Goal: Task Accomplishment & Management: Complete application form

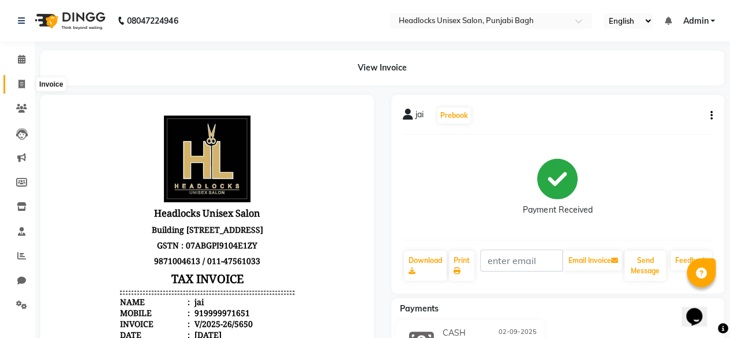
click at [18, 83] on icon at bounding box center [21, 84] width 6 height 9
select select "service"
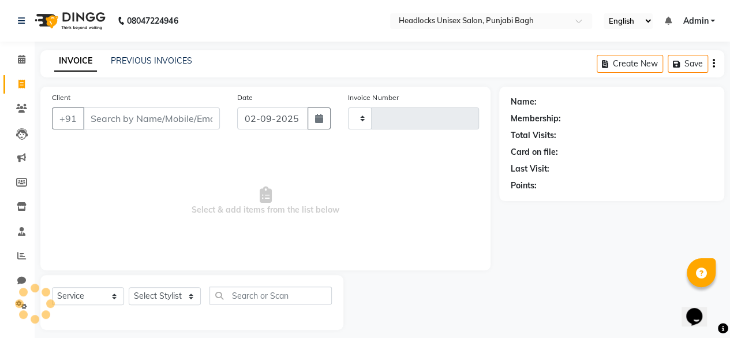
scroll to position [9, 0]
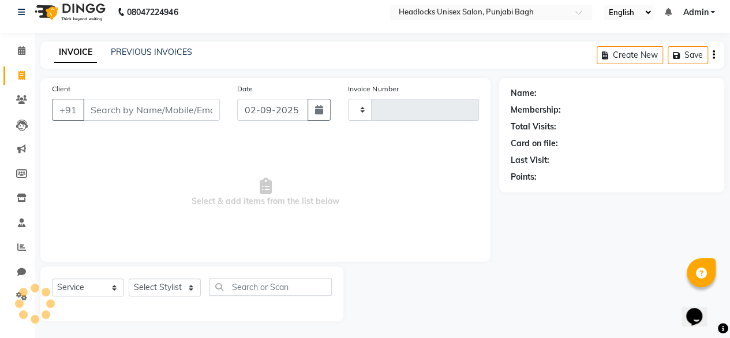
type input "5651"
select select "7719"
click at [155, 108] on input "Client" at bounding box center [151, 110] width 137 height 22
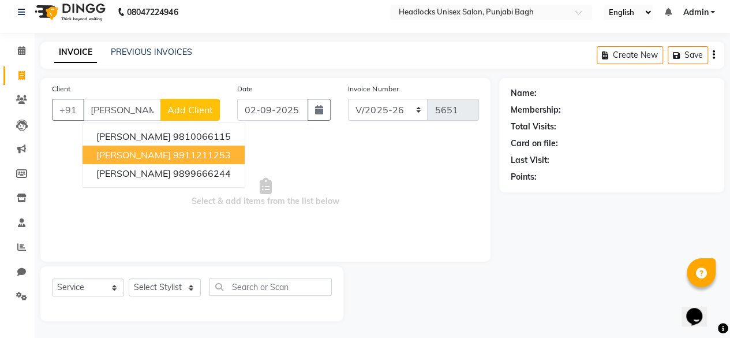
click at [139, 147] on button "[PERSON_NAME] 9911211253" at bounding box center [164, 154] width 162 height 18
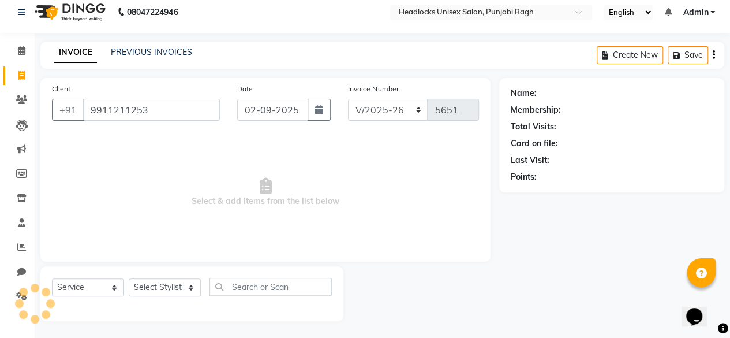
type input "9911211253"
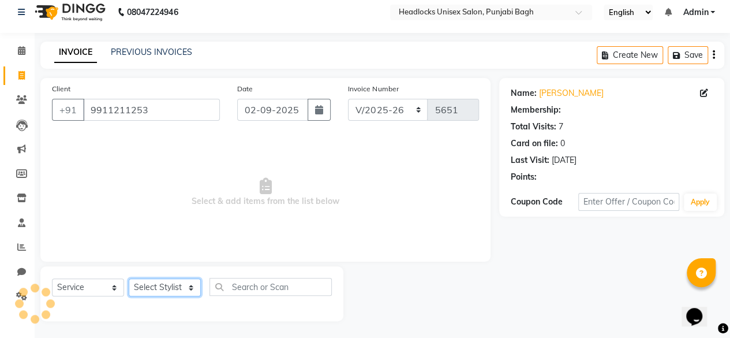
click at [177, 285] on select "Select Stylist ⁠Agnies ⁠[PERSON_NAME] [PERSON_NAME] [PERSON_NAME] mercy ⁠Minto …" at bounding box center [165, 287] width 72 height 18
select select "69081"
click at [129, 278] on select "Select Stylist ⁠Agnies ⁠[PERSON_NAME] [PERSON_NAME] [PERSON_NAME] mercy ⁠Minto …" at bounding box center [165, 287] width 72 height 18
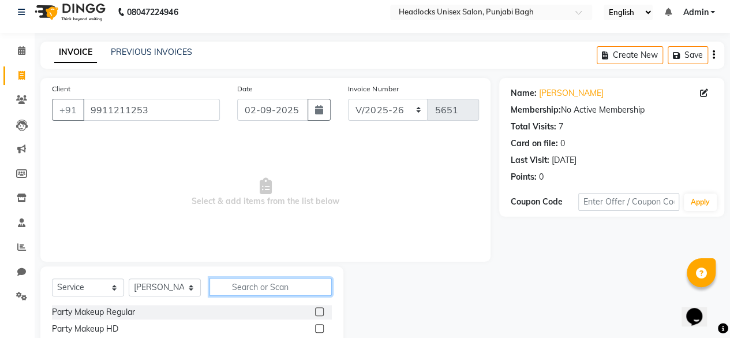
click at [239, 292] on input "text" at bounding box center [271, 287] width 122 height 18
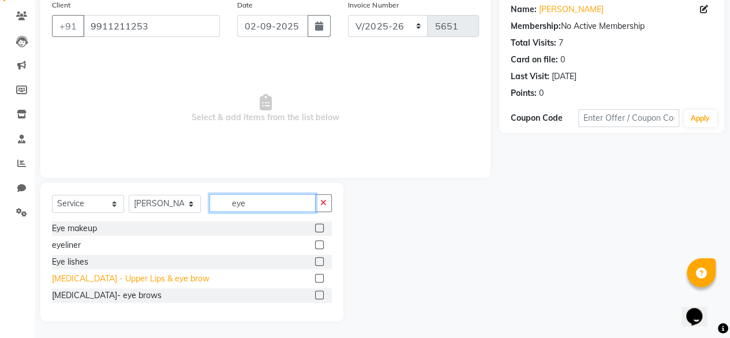
type input "eye"
click at [136, 279] on div "[MEDICAL_DATA] - Upper Lips & eye brow" at bounding box center [131, 278] width 158 height 12
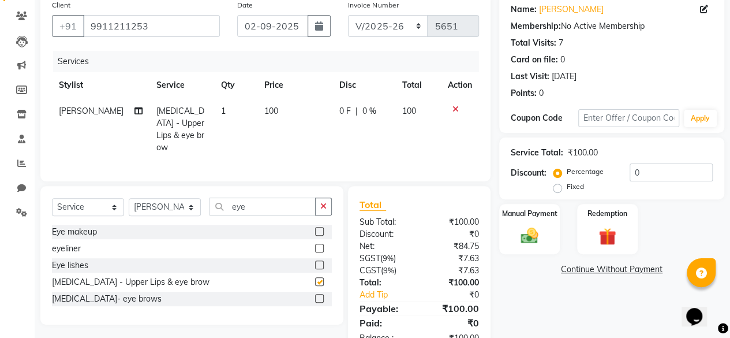
checkbox input "false"
click at [266, 110] on span "100" at bounding box center [271, 111] width 14 height 10
select select "69081"
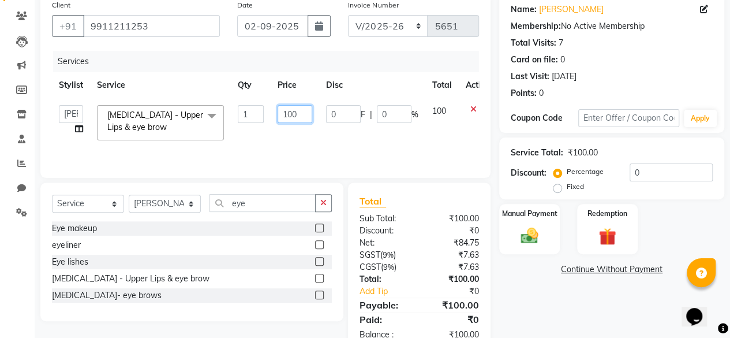
click at [287, 115] on input "100" at bounding box center [295, 114] width 35 height 18
type input "200"
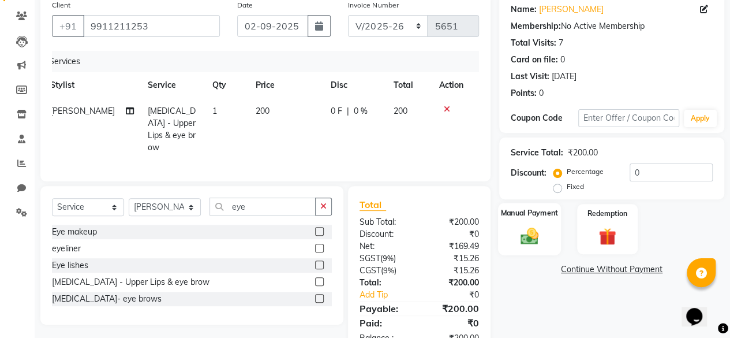
click at [533, 237] on img at bounding box center [529, 235] width 29 height 21
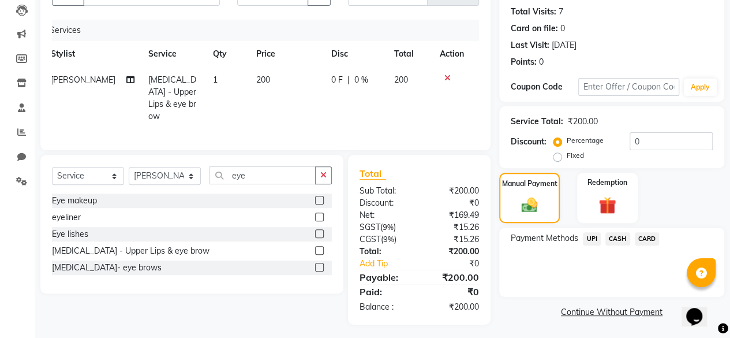
click at [591, 236] on span "UPI" at bounding box center [592, 238] width 18 height 13
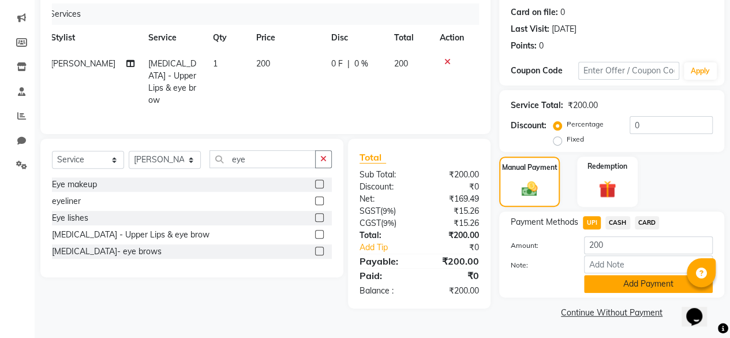
click at [590, 275] on button "Add Payment" at bounding box center [648, 284] width 129 height 18
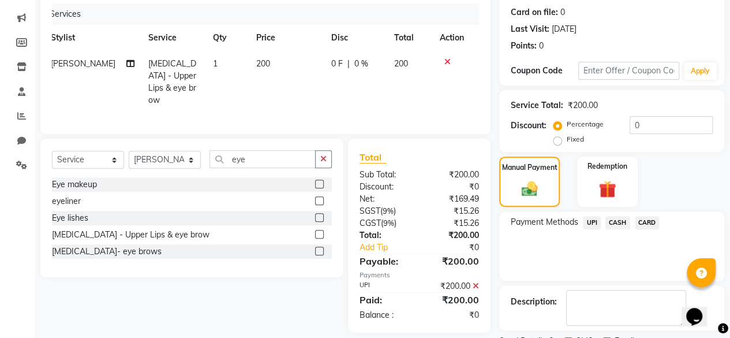
scroll to position [187, 0]
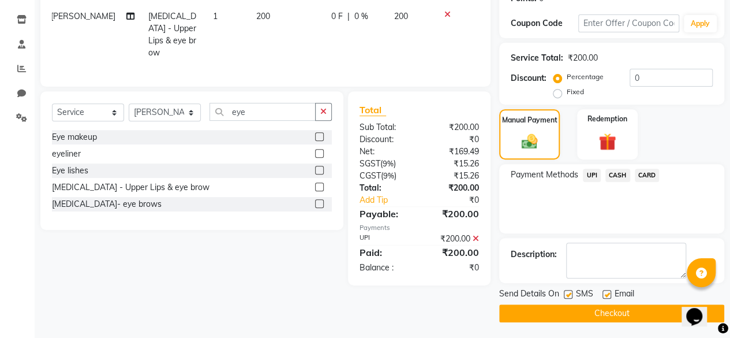
click at [569, 295] on label at bounding box center [568, 294] width 9 height 9
click at [569, 295] on input "checkbox" at bounding box center [568, 295] width 8 height 8
checkbox input "false"
click at [555, 309] on button "Checkout" at bounding box center [611, 313] width 225 height 18
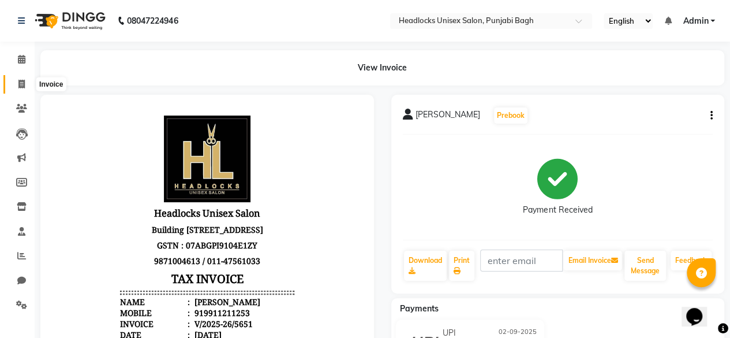
click at [18, 83] on icon at bounding box center [21, 84] width 6 height 9
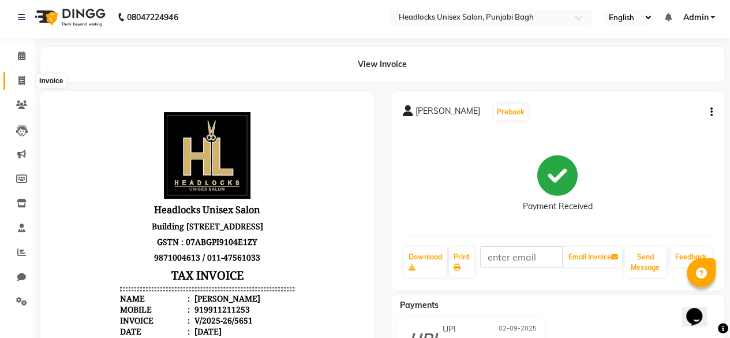
select select "service"
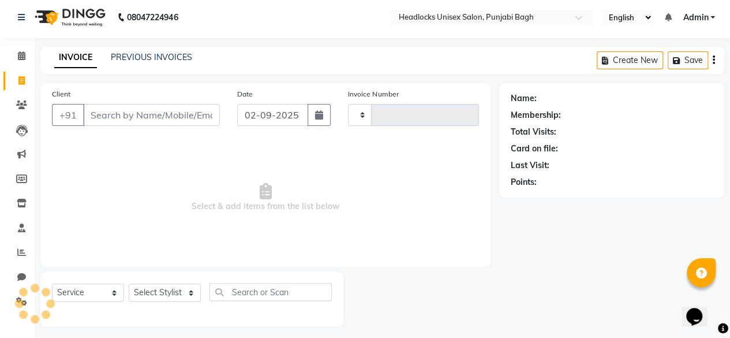
scroll to position [9, 0]
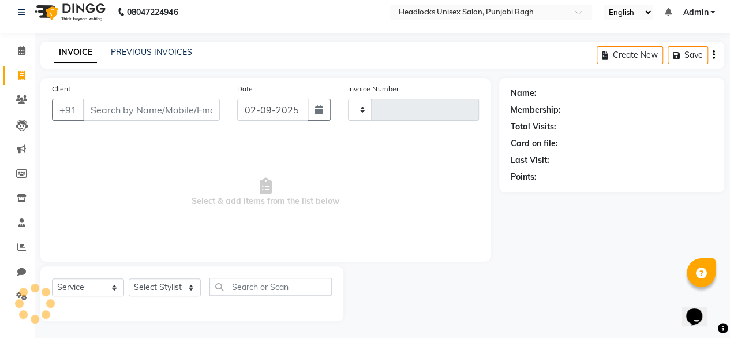
type input "5652"
select select "7719"
click at [178, 110] on input "Client" at bounding box center [151, 110] width 137 height 22
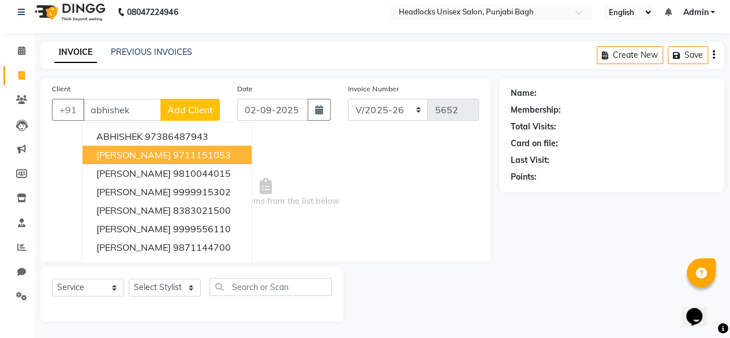
click at [177, 151] on ngb-highlight "9711151053" at bounding box center [202, 155] width 58 height 12
type input "9711151053"
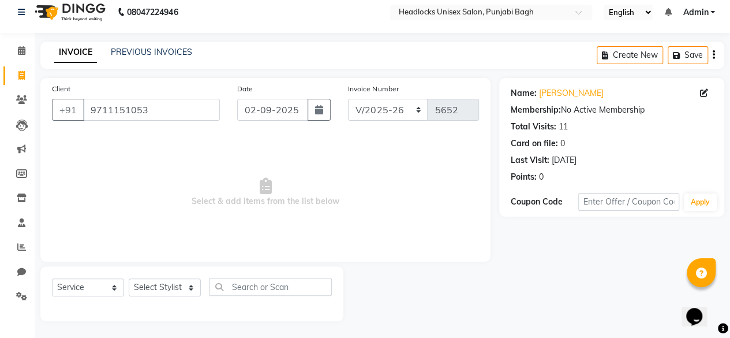
click at [155, 296] on div "Select Service Product Membership Package Voucher Prepaid Gift Card Select Styl…" at bounding box center [192, 291] width 280 height 27
click at [158, 283] on select "Select Stylist ⁠Agnies ⁠[PERSON_NAME] [PERSON_NAME] [PERSON_NAME] mercy ⁠Minto …" at bounding box center [165, 287] width 72 height 18
select select "69055"
click at [129, 278] on select "Select Stylist ⁠Agnies ⁠[PERSON_NAME] [PERSON_NAME] [PERSON_NAME] mercy ⁠Minto …" at bounding box center [165, 287] width 72 height 18
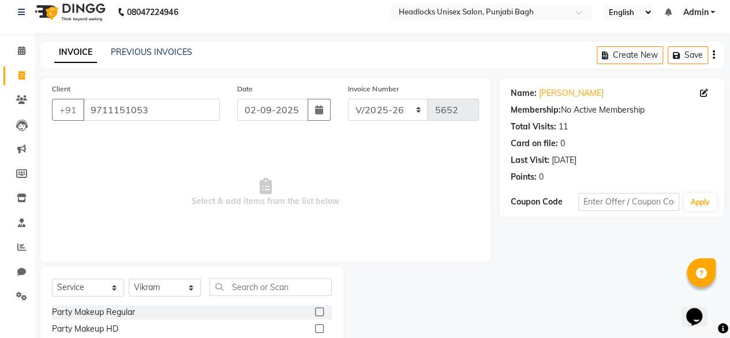
drag, startPoint x: 244, startPoint y: 272, endPoint x: 236, endPoint y: 297, distance: 25.9
click at [236, 297] on div "Select Service Product Membership Package Voucher Prepaid Gift Card Select Styl…" at bounding box center [192, 291] width 280 height 27
click at [258, 281] on input "text" at bounding box center [271, 287] width 122 height 18
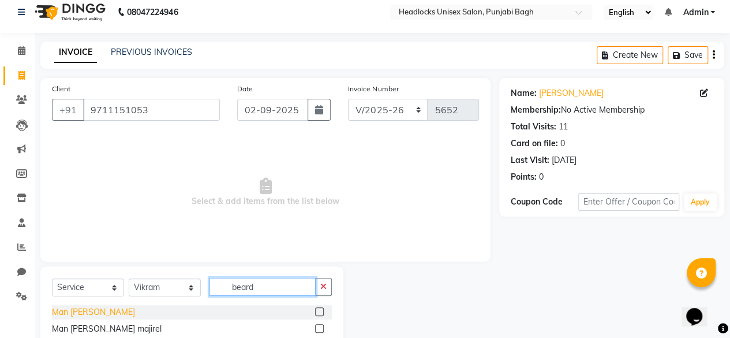
type input "beard"
click at [61, 307] on div "Man [PERSON_NAME]" at bounding box center [93, 312] width 83 height 12
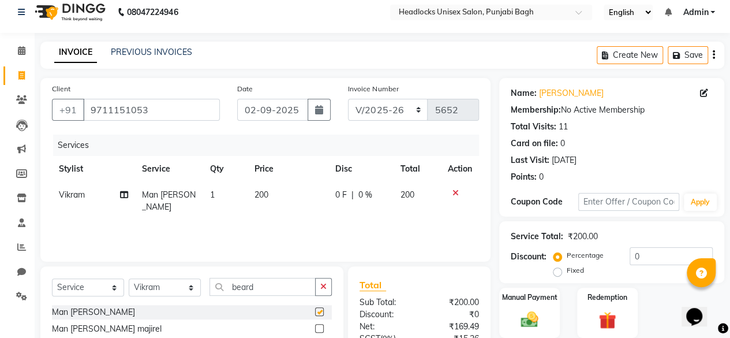
checkbox input "false"
click at [515, 298] on label "Manual Payment" at bounding box center [530, 296] width 58 height 11
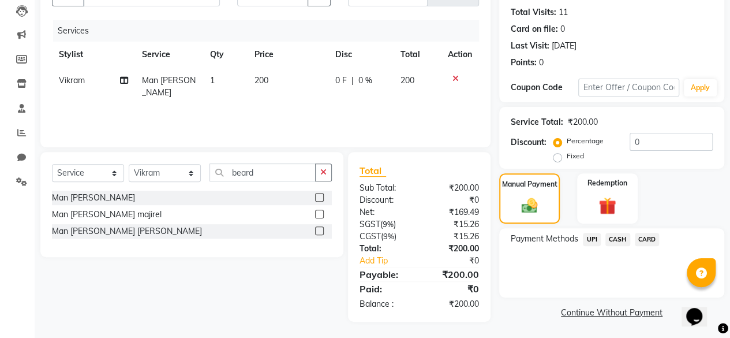
click at [611, 240] on span "CASH" at bounding box center [618, 239] width 25 height 13
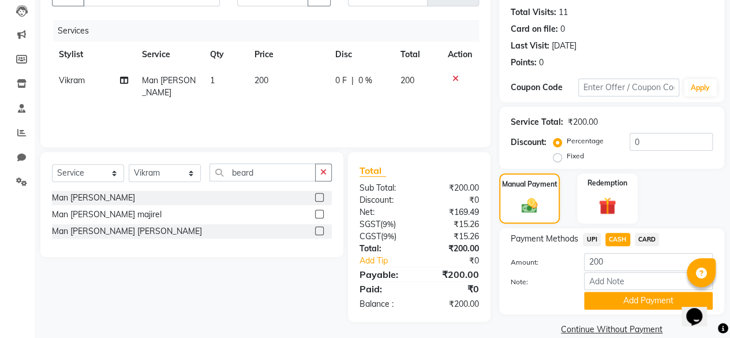
scroll to position [140, 0]
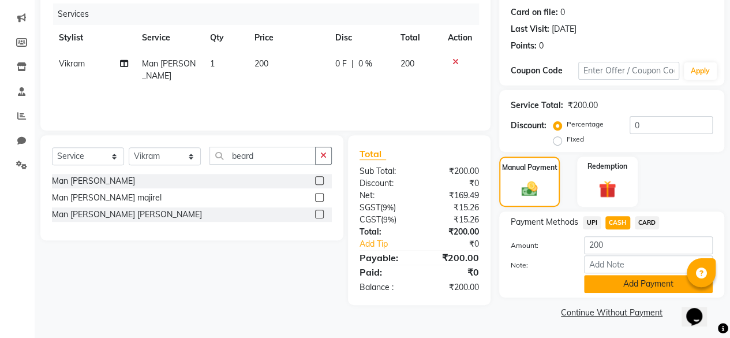
click at [608, 286] on button "Add Payment" at bounding box center [648, 284] width 129 height 18
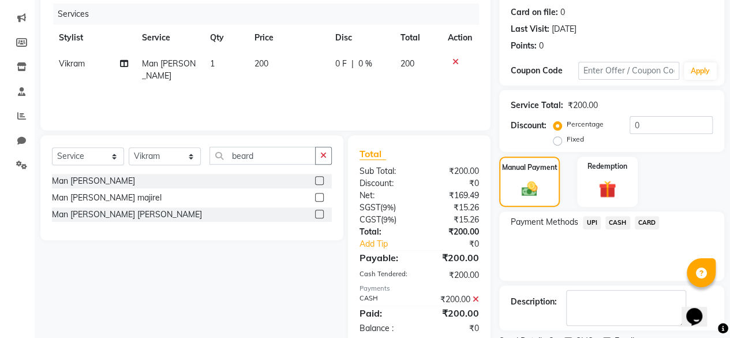
drag, startPoint x: 608, startPoint y: 286, endPoint x: 630, endPoint y: 251, distance: 41.0
click at [630, 251] on div "Payment Methods UPI CASH CARD" at bounding box center [611, 245] width 225 height 69
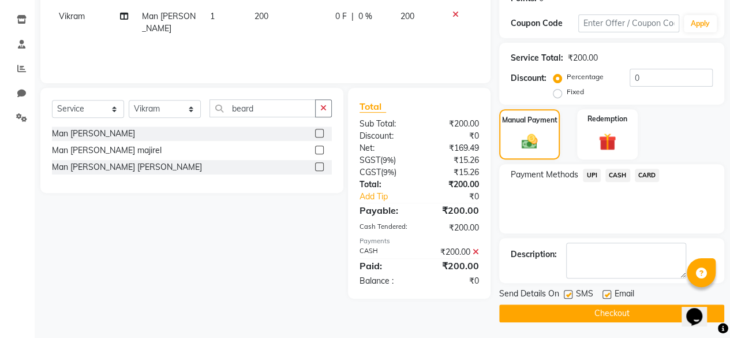
click at [570, 298] on div at bounding box center [568, 296] width 8 height 12
click at [569, 294] on label at bounding box center [568, 294] width 9 height 9
click at [569, 294] on input "checkbox" at bounding box center [568, 295] width 8 height 8
checkbox input "false"
click at [563, 311] on button "Checkout" at bounding box center [611, 313] width 225 height 18
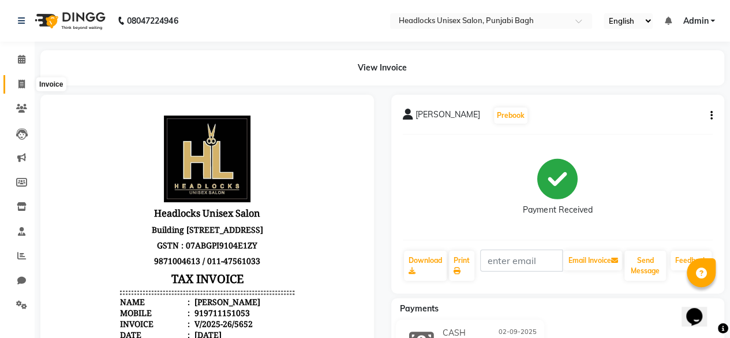
click at [17, 79] on span at bounding box center [22, 84] width 20 height 13
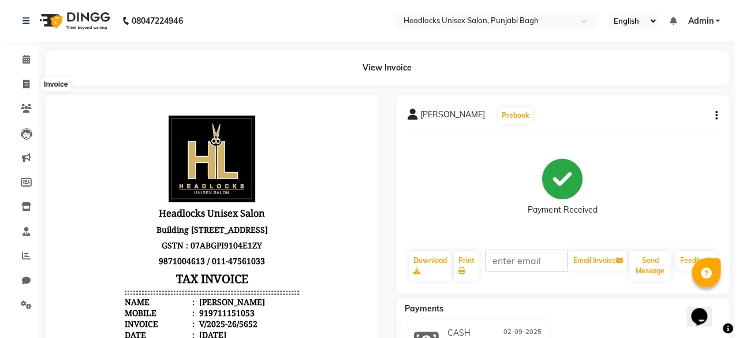
scroll to position [9, 0]
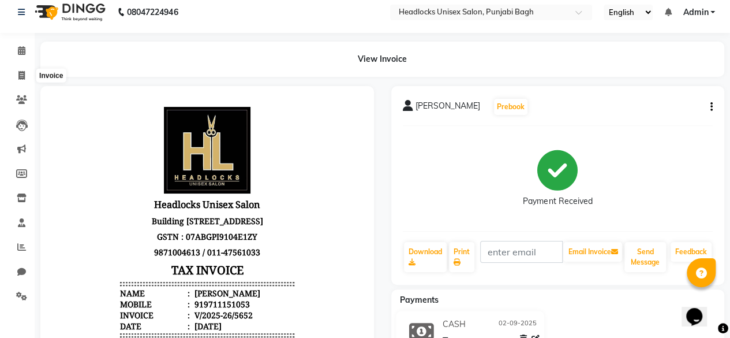
select select "service"
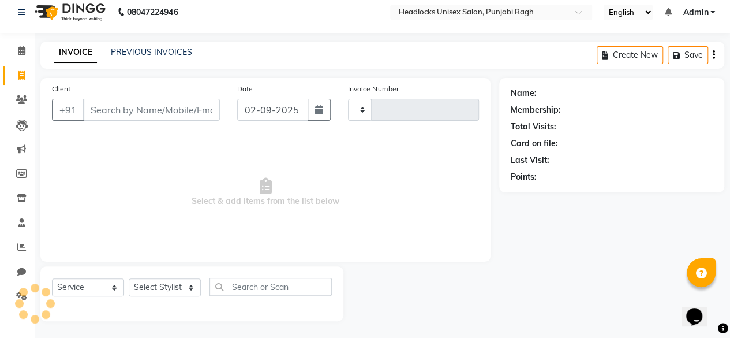
type input "5653"
select select "7719"
click at [95, 112] on input "Client" at bounding box center [151, 110] width 137 height 22
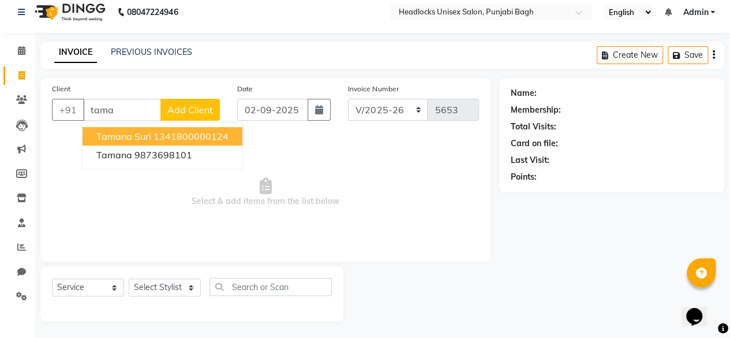
click at [115, 138] on span "tamana suri" at bounding box center [123, 136] width 55 height 12
type input "1341800000124"
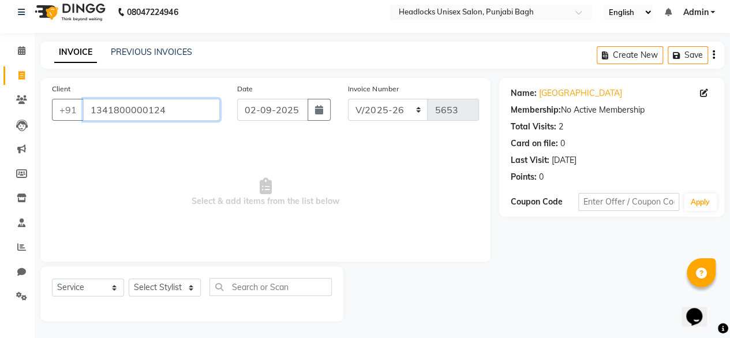
click at [166, 113] on input "1341800000124" at bounding box center [151, 110] width 137 height 22
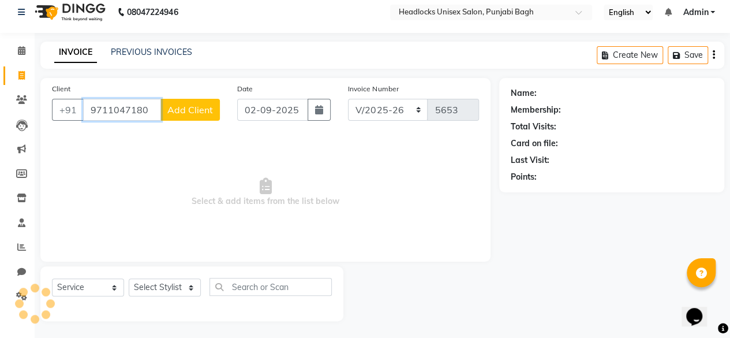
click at [144, 115] on input "9711047180" at bounding box center [122, 110] width 78 height 22
type input "9711047180"
click at [163, 110] on button "Add Client" at bounding box center [189, 110] width 59 height 22
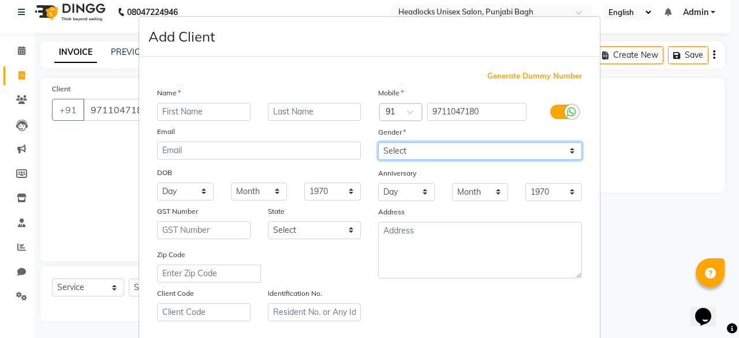
click at [395, 155] on select "Select [DEMOGRAPHIC_DATA] [DEMOGRAPHIC_DATA] Other Prefer Not To Say" at bounding box center [480, 151] width 204 height 18
select select "[DEMOGRAPHIC_DATA]"
click at [378, 142] on select "Select [DEMOGRAPHIC_DATA] [DEMOGRAPHIC_DATA] Other Prefer Not To Say" at bounding box center [480, 151] width 204 height 18
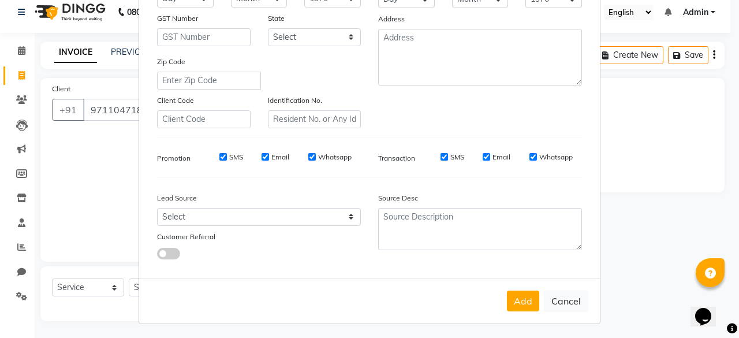
scroll to position [0, 0]
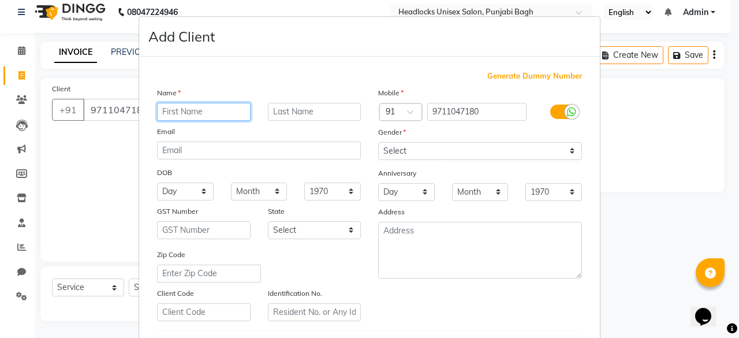
click at [212, 105] on input "text" at bounding box center [204, 112] width 94 height 18
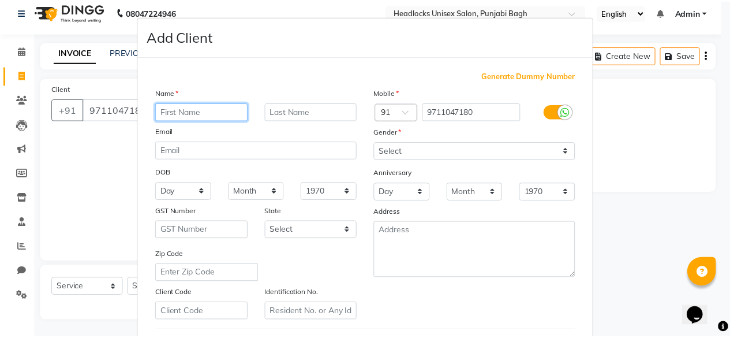
scroll to position [193, 0]
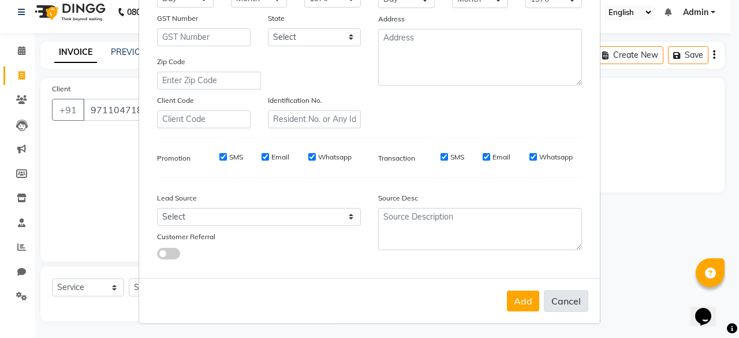
click at [560, 307] on button "Cancel" at bounding box center [566, 301] width 44 height 22
select select
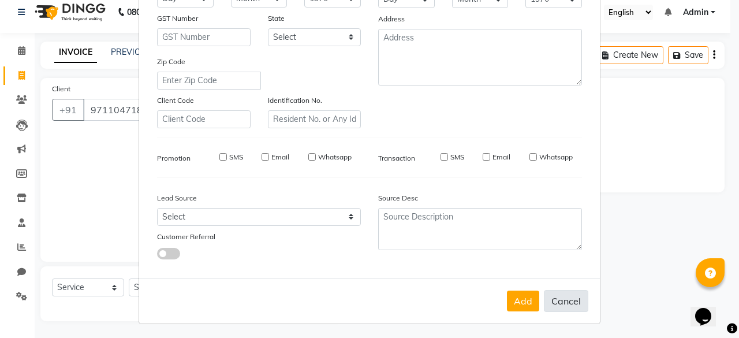
select select
checkbox input "false"
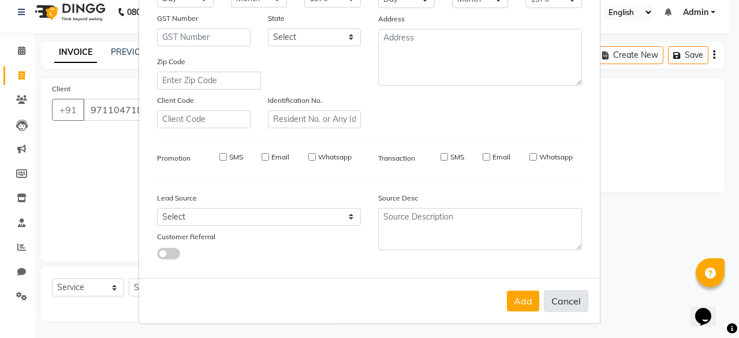
checkbox input "false"
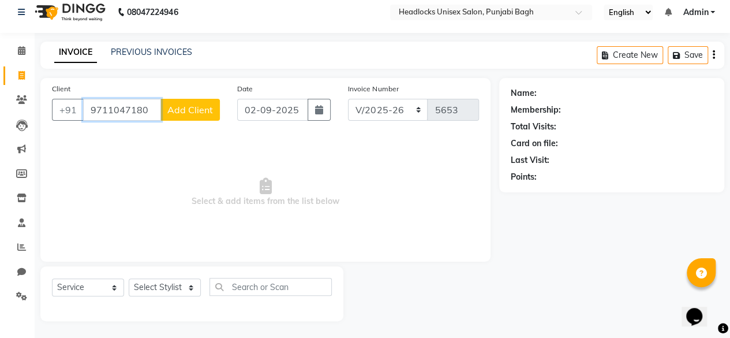
click at [147, 114] on input "9711047180" at bounding box center [122, 110] width 78 height 22
click at [147, 114] on input "Client" at bounding box center [151, 110] width 137 height 22
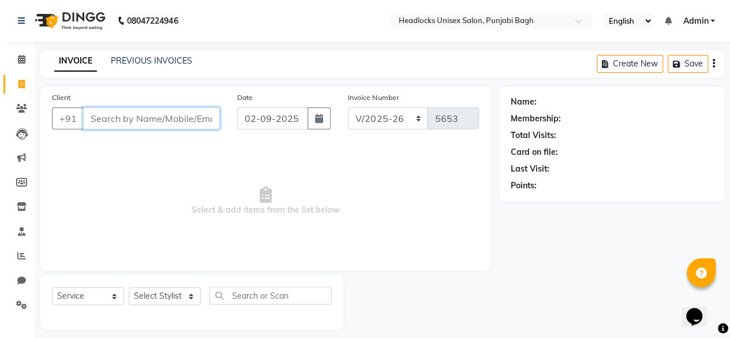
click at [144, 116] on input "Client" at bounding box center [151, 118] width 137 height 22
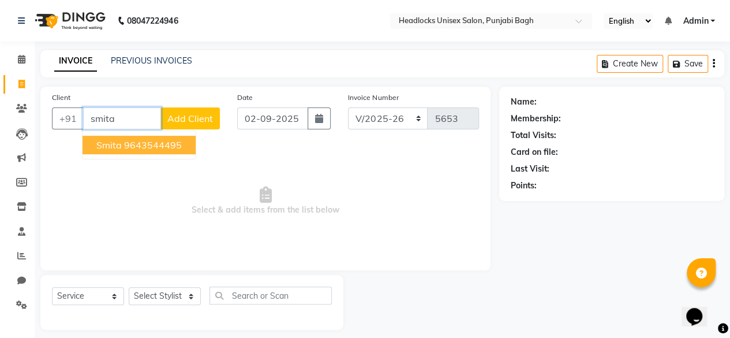
click at [157, 147] on ngb-highlight "9643544495" at bounding box center [153, 145] width 58 height 12
type input "9643544495"
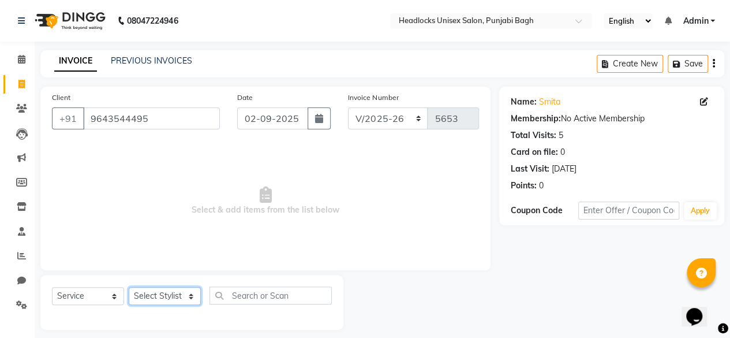
click at [163, 300] on select "Select Stylist ⁠Agnies ⁠[PERSON_NAME] [PERSON_NAME] [PERSON_NAME] mercy ⁠Minto …" at bounding box center [165, 296] width 72 height 18
select select "69048"
click at [129, 287] on select "Select Stylist ⁠Agnies ⁠[PERSON_NAME] [PERSON_NAME] [PERSON_NAME] mercy ⁠Minto …" at bounding box center [165, 296] width 72 height 18
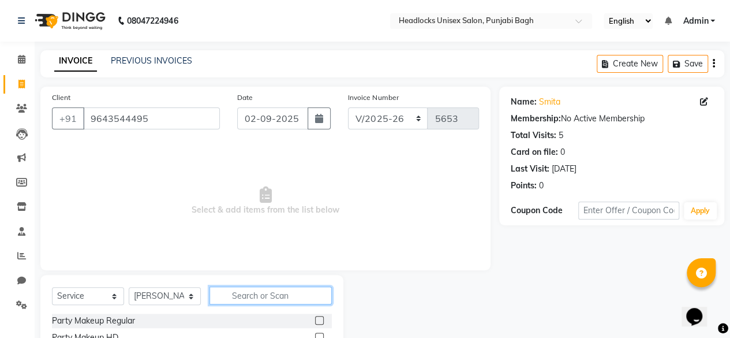
click at [286, 293] on input "text" at bounding box center [271, 295] width 122 height 18
type input "blow"
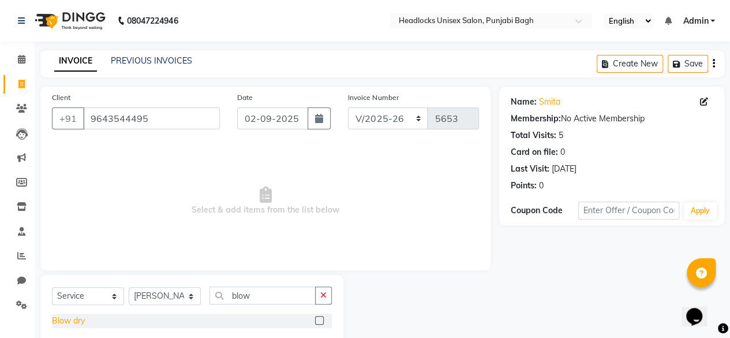
click at [63, 319] on div "Blow dry" at bounding box center [68, 321] width 33 height 12
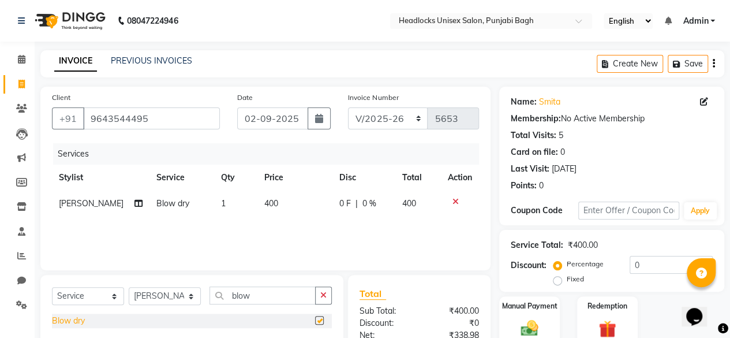
checkbox input "false"
click at [532, 311] on div "Manual Payment" at bounding box center [529, 321] width 63 height 53
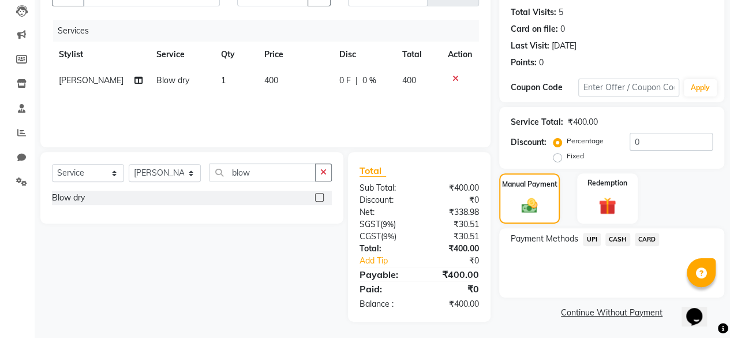
click at [614, 241] on span "CASH" at bounding box center [618, 239] width 25 height 13
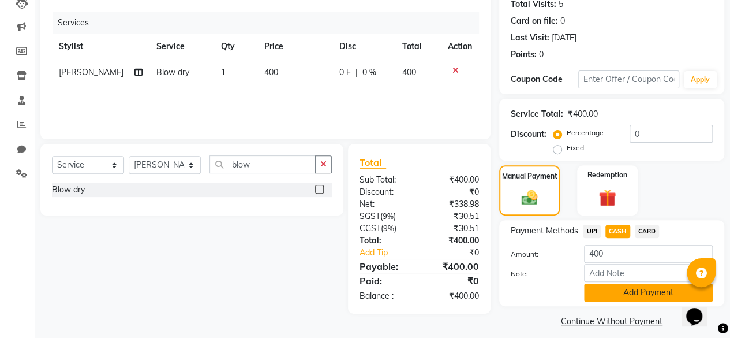
click at [605, 290] on button "Add Payment" at bounding box center [648, 292] width 129 height 18
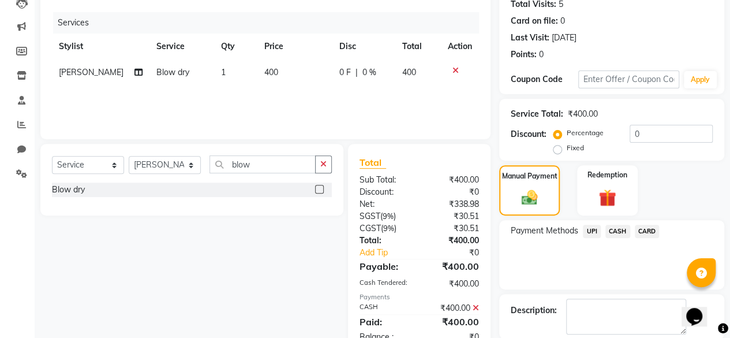
scroll to position [187, 0]
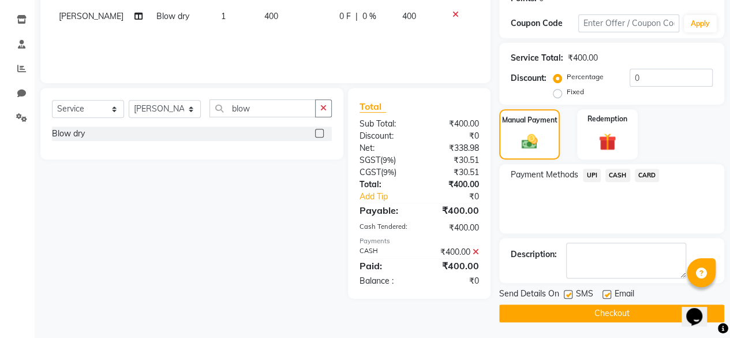
click at [573, 294] on div "SMS" at bounding box center [583, 294] width 39 height 14
click at [572, 294] on label at bounding box center [568, 294] width 9 height 9
click at [571, 294] on input "checkbox" at bounding box center [568, 295] width 8 height 8
checkbox input "false"
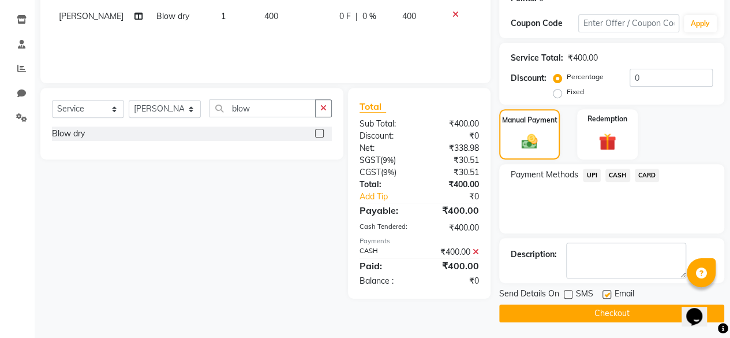
click at [568, 307] on button "Checkout" at bounding box center [611, 313] width 225 height 18
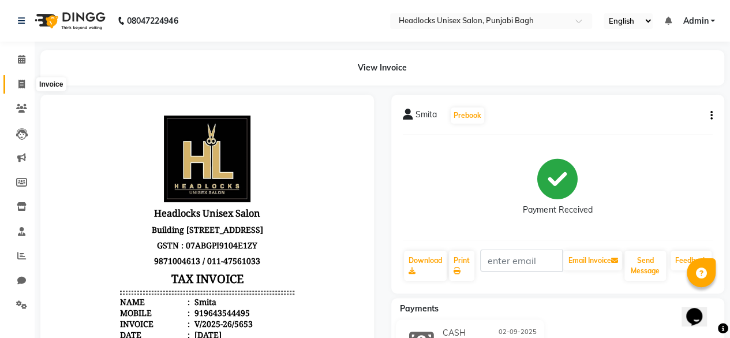
click at [23, 85] on icon at bounding box center [21, 84] width 6 height 9
select select "service"
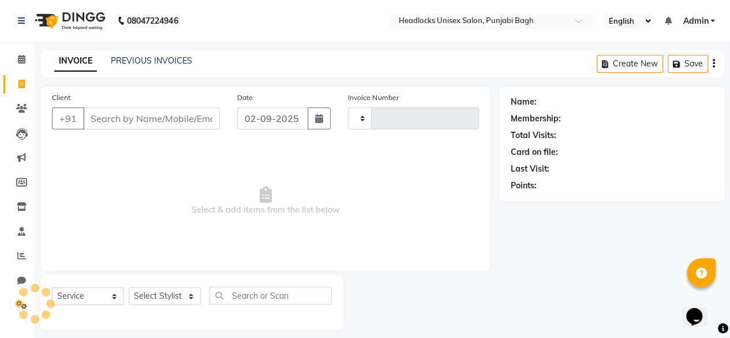
scroll to position [9, 0]
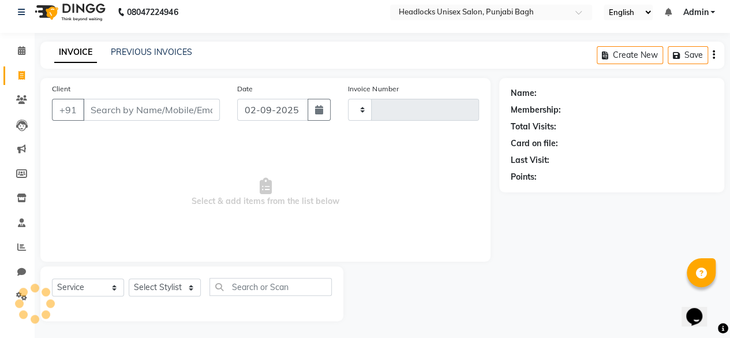
type input "5654"
select select "7719"
click at [149, 114] on input "Client" at bounding box center [151, 110] width 137 height 22
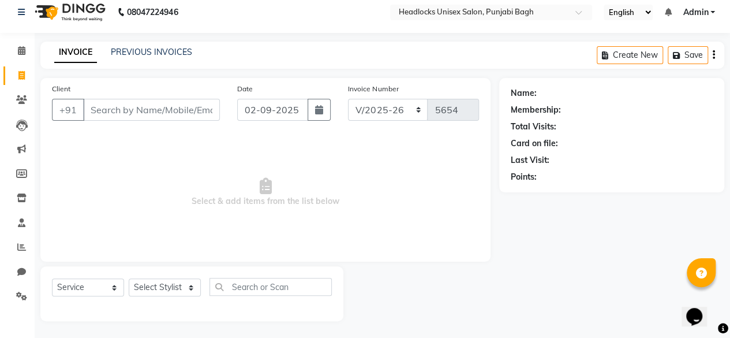
click at [149, 114] on input "Client" at bounding box center [151, 110] width 137 height 22
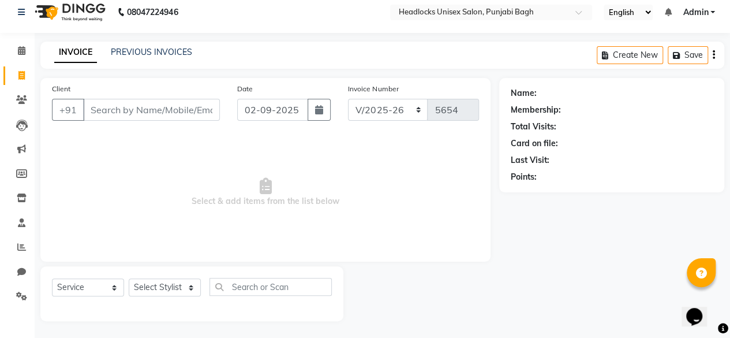
click at [149, 114] on input "Client" at bounding box center [151, 110] width 137 height 22
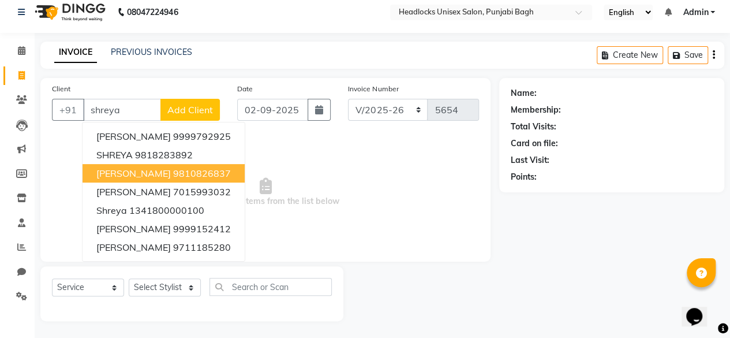
click at [173, 173] on ngb-highlight "9810826837" at bounding box center [202, 173] width 58 height 12
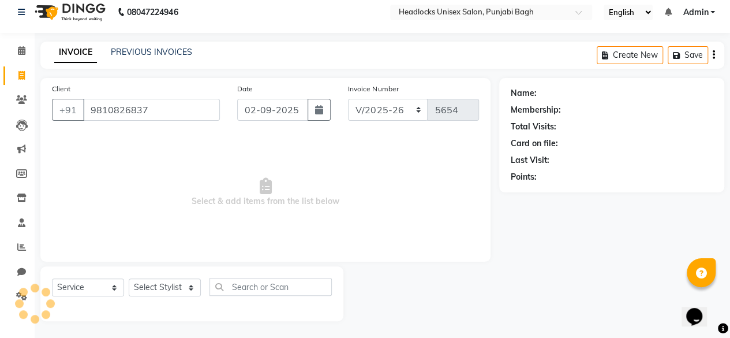
type input "9810826837"
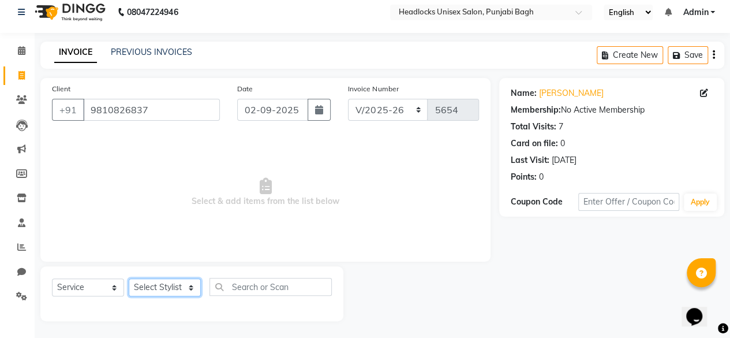
click at [157, 280] on select "Select Stylist ⁠Agnies ⁠[PERSON_NAME] [PERSON_NAME] [PERSON_NAME] mercy ⁠Minto …" at bounding box center [165, 287] width 72 height 18
select select "69079"
click at [129, 278] on select "Select Stylist ⁠Agnies ⁠[PERSON_NAME] [PERSON_NAME] [PERSON_NAME] mercy ⁠Minto …" at bounding box center [165, 287] width 72 height 18
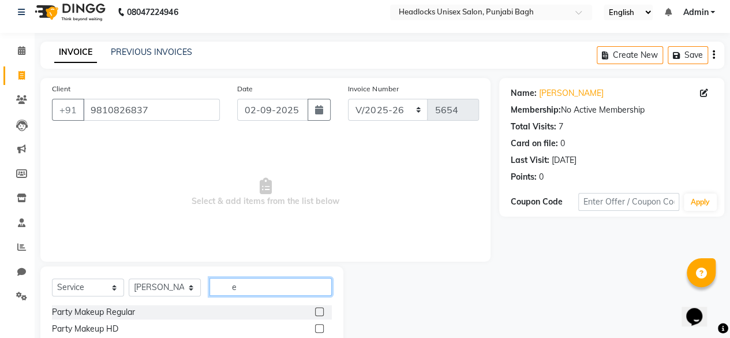
click at [253, 283] on input "e" at bounding box center [271, 287] width 122 height 18
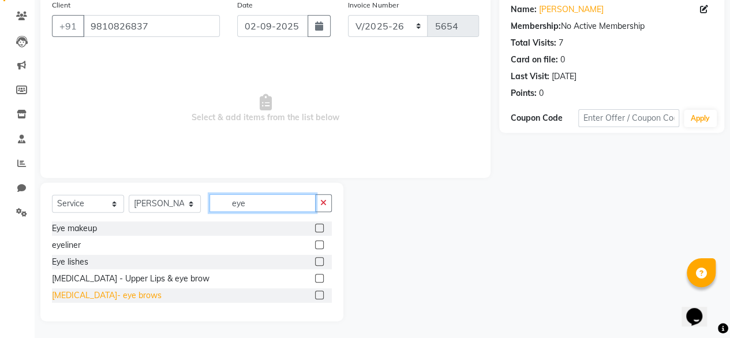
type input "eye"
click at [97, 297] on div "[MEDICAL_DATA]- eye brows" at bounding box center [107, 295] width 110 height 12
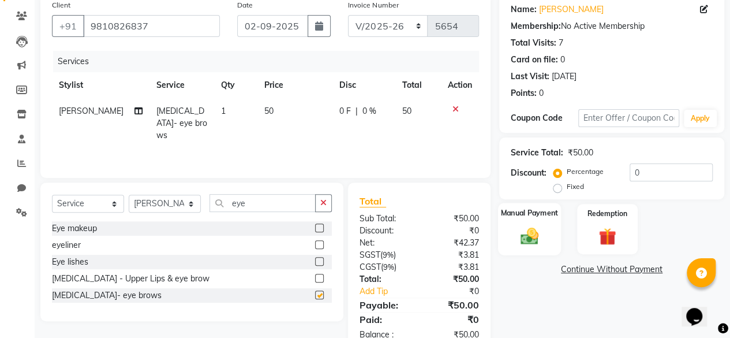
checkbox input "false"
click at [566, 221] on div "Manual Payment Redemption" at bounding box center [612, 229] width 242 height 50
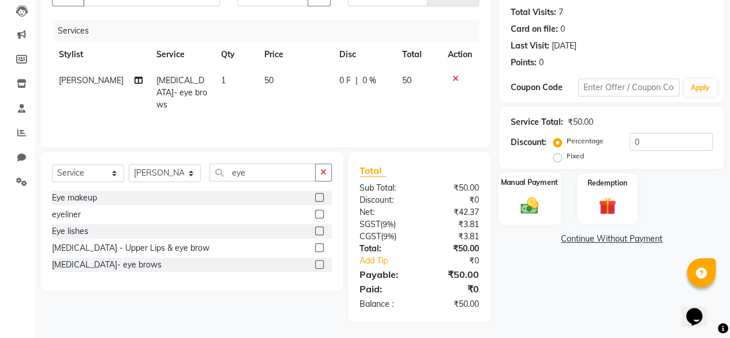
click at [552, 219] on div "Manual Payment" at bounding box center [529, 198] width 63 height 53
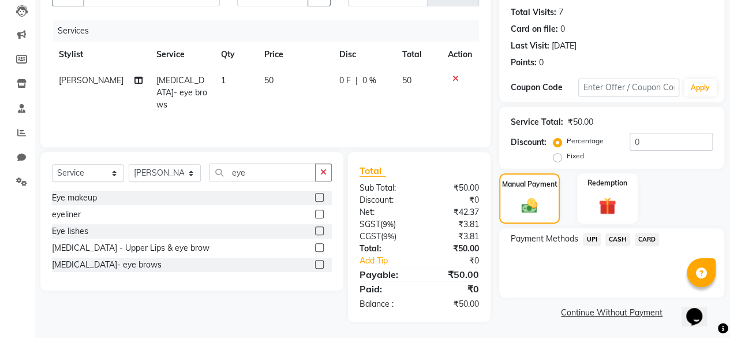
click at [618, 234] on span "CASH" at bounding box center [618, 239] width 25 height 13
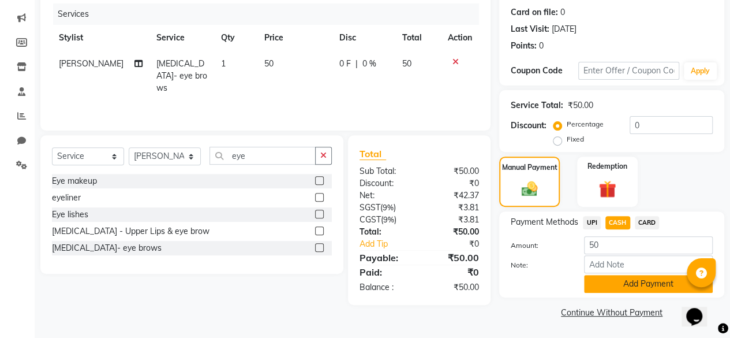
click at [604, 283] on button "Add Payment" at bounding box center [648, 284] width 129 height 18
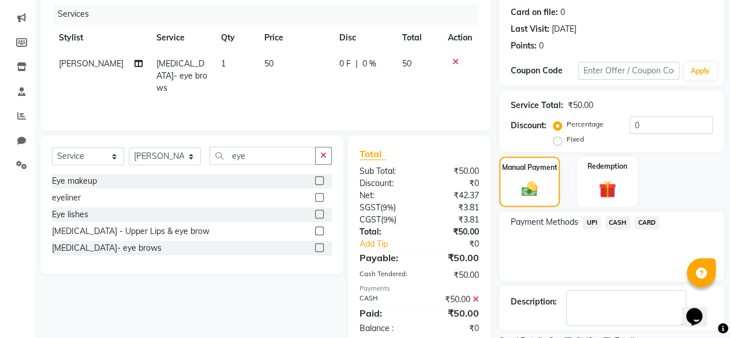
scroll to position [187, 0]
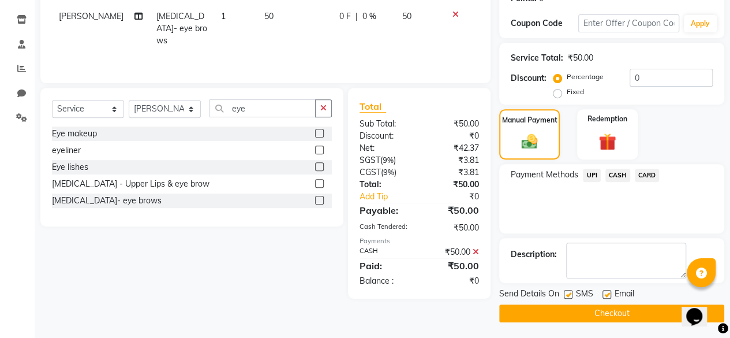
click at [569, 295] on label at bounding box center [568, 294] width 9 height 9
click at [569, 295] on input "checkbox" at bounding box center [568, 295] width 8 height 8
checkbox input "false"
click at [559, 315] on button "Checkout" at bounding box center [611, 313] width 225 height 18
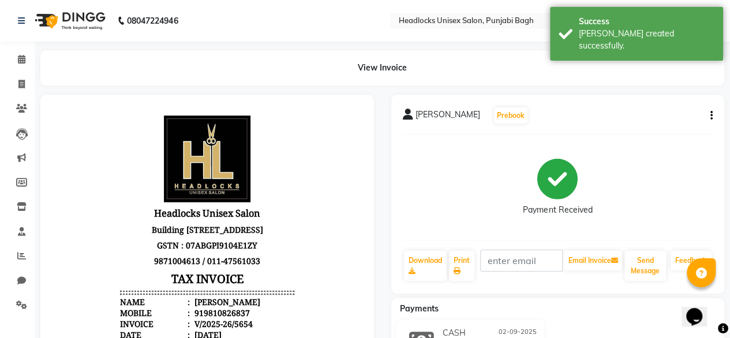
click at [21, 94] on li "Invoice" at bounding box center [17, 84] width 35 height 25
click at [25, 87] on span at bounding box center [22, 84] width 20 height 13
select select "service"
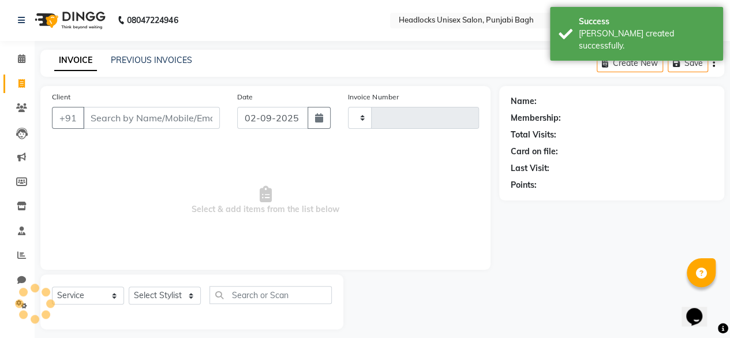
type input "5655"
select select "7719"
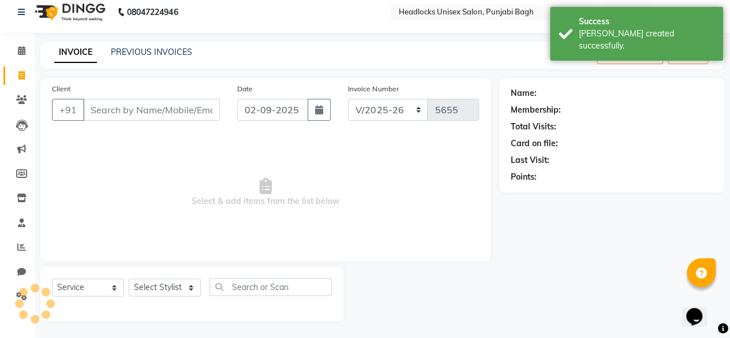
click at [152, 123] on div "Client +91" at bounding box center [135, 106] width 185 height 47
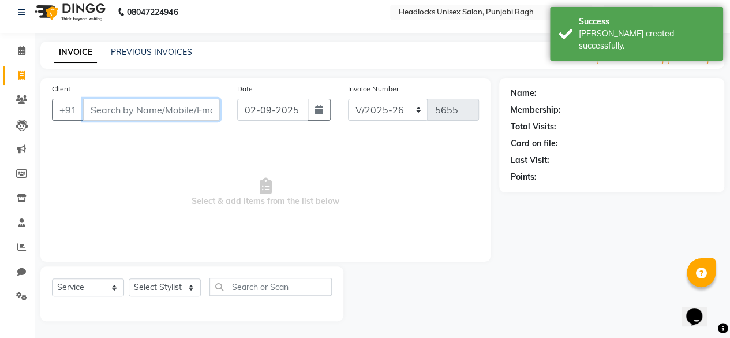
click at [154, 109] on input "Client" at bounding box center [151, 110] width 137 height 22
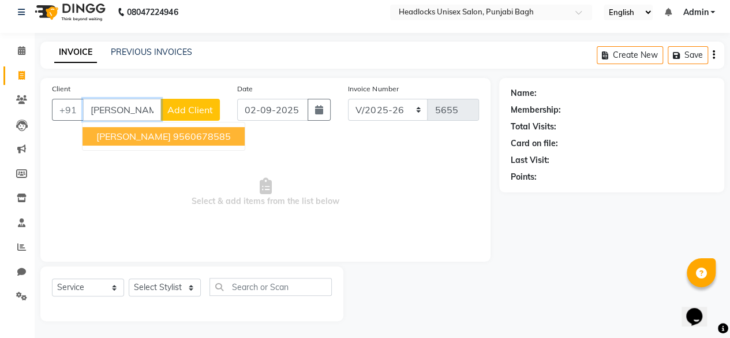
click at [140, 140] on span "[PERSON_NAME]" at bounding box center [133, 136] width 74 height 12
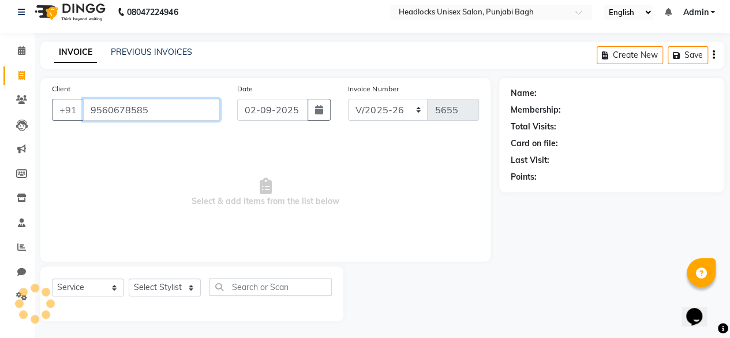
type input "9560678585"
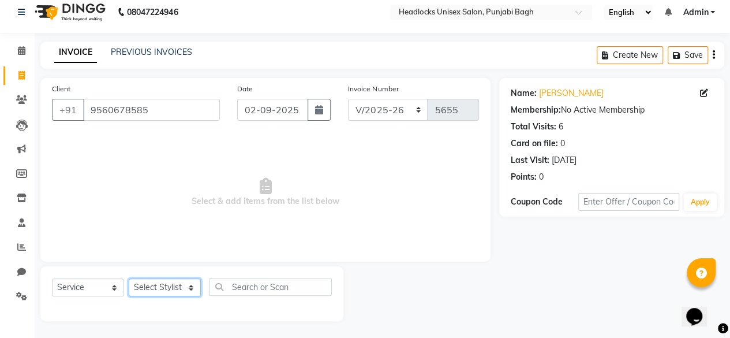
click at [171, 293] on select "Select Stylist ⁠Agnies ⁠[PERSON_NAME] [PERSON_NAME] [PERSON_NAME] mercy ⁠Minto …" at bounding box center [165, 287] width 72 height 18
select select "69055"
click at [129, 278] on select "Select Stylist ⁠Agnies ⁠[PERSON_NAME] [PERSON_NAME] [PERSON_NAME] mercy ⁠Minto …" at bounding box center [165, 287] width 72 height 18
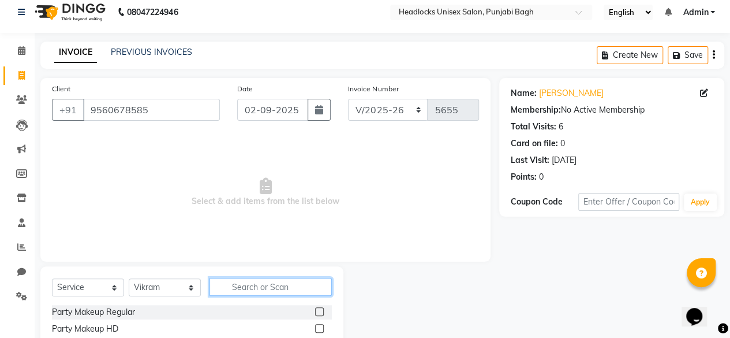
click at [233, 293] on input "text" at bounding box center [271, 287] width 122 height 18
type input "b"
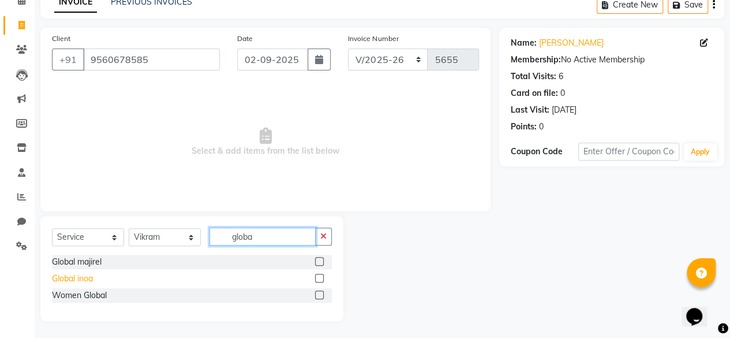
type input "globa"
click at [62, 277] on div "Global inoa" at bounding box center [72, 278] width 41 height 12
checkbox input "false"
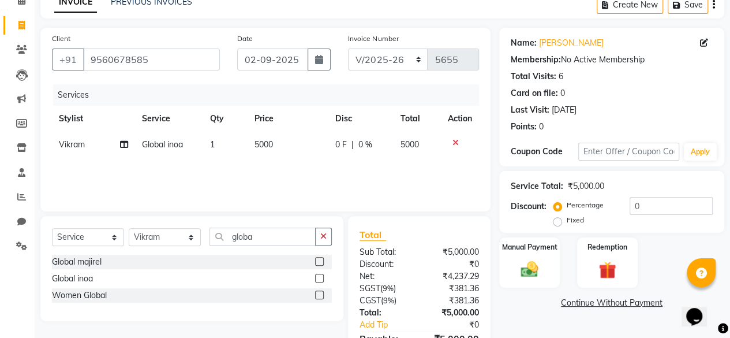
click at [255, 143] on span "5000" at bounding box center [264, 144] width 18 height 10
select select "69055"
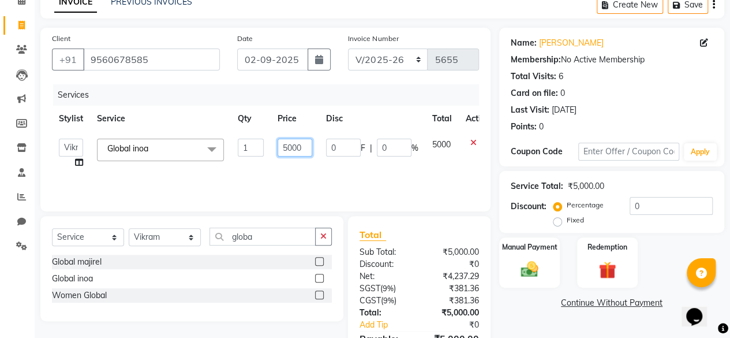
click at [282, 148] on input "5000" at bounding box center [295, 148] width 35 height 18
type input "8000"
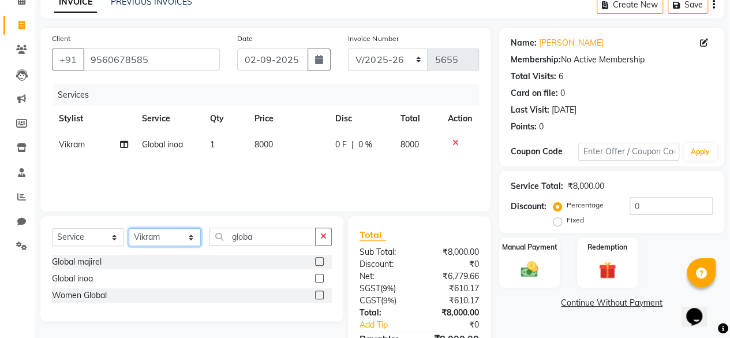
click at [163, 240] on select "Select Stylist ⁠Agnies ⁠[PERSON_NAME] [PERSON_NAME] [PERSON_NAME] mercy ⁠Minto …" at bounding box center [165, 237] width 72 height 18
click at [251, 168] on div "Services Stylist Service Qty Price Disc Total Action Vikram Global inoa 1 8000 …" at bounding box center [265, 141] width 427 height 115
click at [76, 141] on span "Vikram" at bounding box center [72, 144] width 26 height 10
select select "69055"
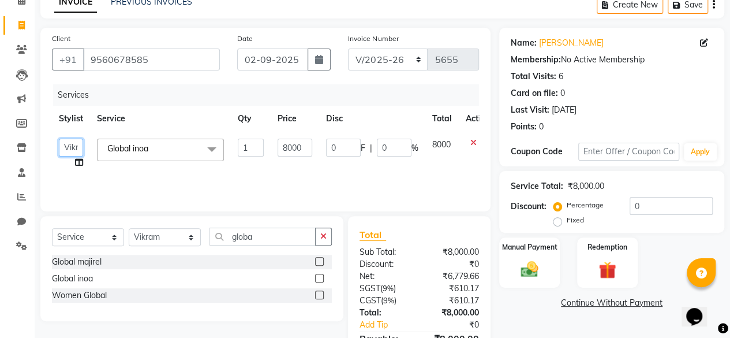
drag, startPoint x: 76, startPoint y: 155, endPoint x: 77, endPoint y: 162, distance: 7.0
click at [77, 162] on td "⁠Agnies ⁠Akash Arjun Ashi Cefrina [PERSON_NAME] [PERSON_NAME] [PERSON_NAME] mer…" at bounding box center [71, 154] width 38 height 44
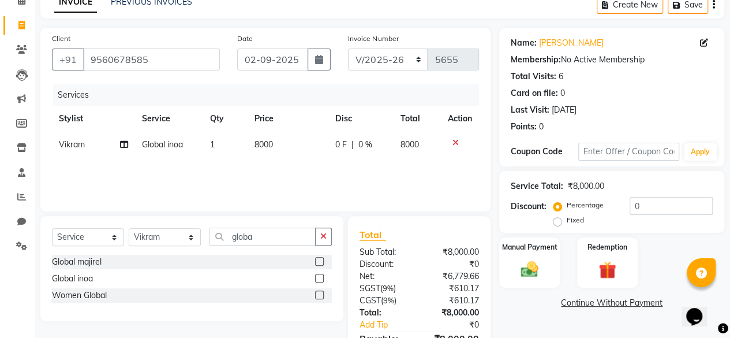
click at [77, 162] on div "Services Stylist Service Qty Price Disc Total Action Vikram Split Commission Gl…" at bounding box center [265, 141] width 427 height 115
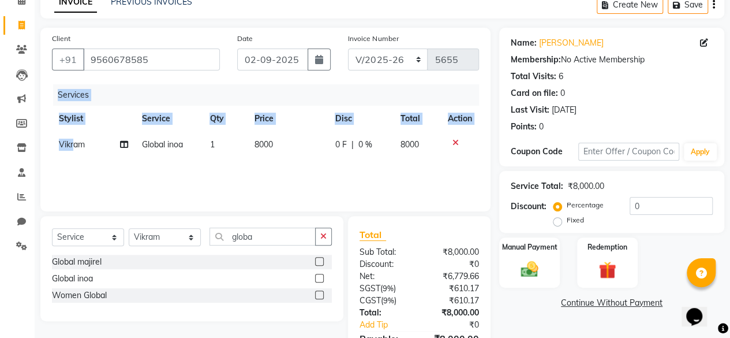
drag, startPoint x: 77, startPoint y: 162, endPoint x: 72, endPoint y: 150, distance: 13.7
click at [72, 150] on div "Services Stylist Service Qty Price Disc Total Action Vikram Global inoa 1 8000 …" at bounding box center [265, 141] width 427 height 115
click at [72, 150] on td "Vikram" at bounding box center [93, 145] width 83 height 26
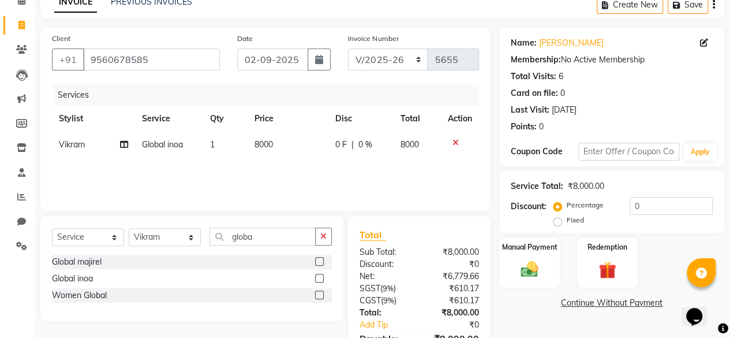
select select "69055"
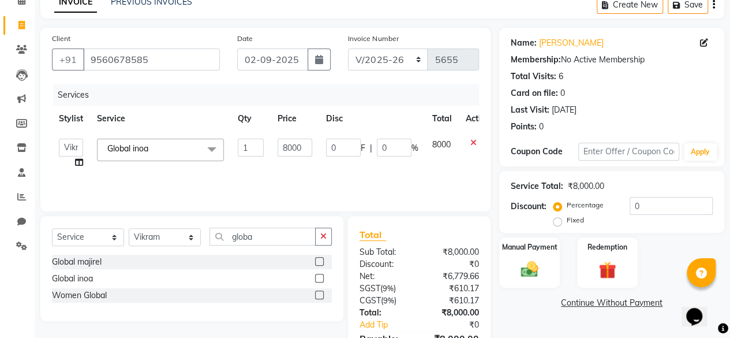
click at [81, 162] on span at bounding box center [79, 162] width 8 height 12
click at [81, 162] on icon at bounding box center [79, 162] width 8 height 8
select select "69055"
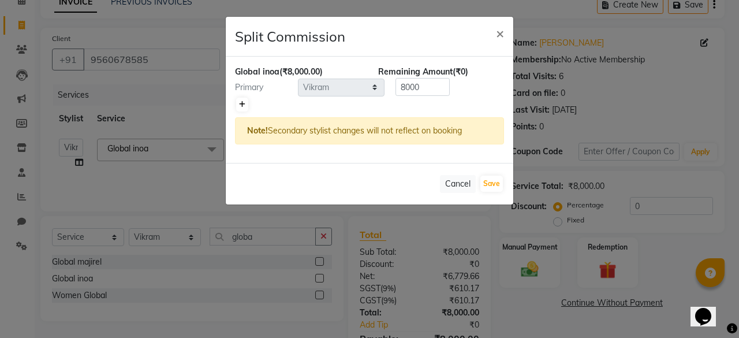
click at [245, 101] on link at bounding box center [242, 105] width 12 height 14
type input "4000"
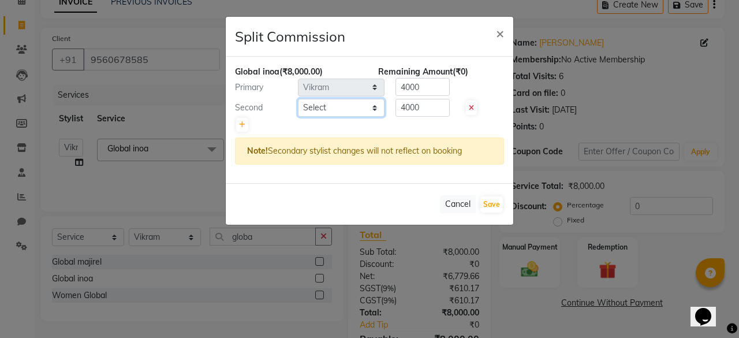
click at [308, 102] on select "Select ⁠Agnies ⁠[PERSON_NAME] [PERSON_NAME] [PERSON_NAME] mercy ⁠Minto ⁠[PERSON…" at bounding box center [341, 108] width 87 height 18
select select "69048"
click at [298, 99] on select "Select ⁠Agnies ⁠[PERSON_NAME] [PERSON_NAME] [PERSON_NAME] mercy ⁠Minto ⁠[PERSON…" at bounding box center [341, 108] width 87 height 18
drag, startPoint x: 483, startPoint y: 193, endPoint x: 487, endPoint y: 198, distance: 7.0
click at [487, 198] on div "Cancel Save" at bounding box center [369, 204] width 287 height 42
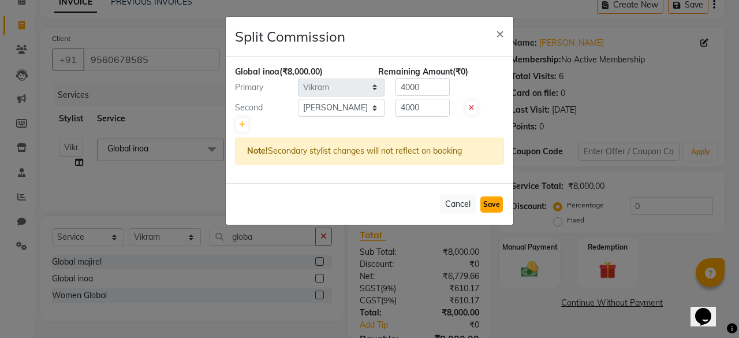
click at [487, 198] on button "Save" at bounding box center [491, 204] width 23 height 16
select select "Select"
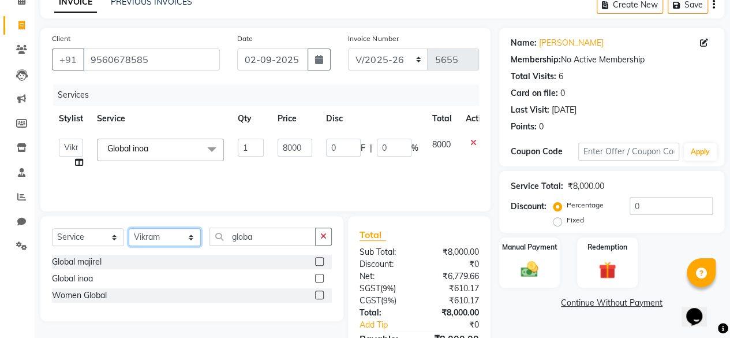
click at [161, 233] on select "Select Stylist ⁠Agnies ⁠[PERSON_NAME] [PERSON_NAME] [PERSON_NAME] mercy ⁠Minto …" at bounding box center [165, 237] width 72 height 18
click at [129, 228] on select "Select Stylist ⁠Agnies ⁠[PERSON_NAME] [PERSON_NAME] [PERSON_NAME] mercy ⁠Minto …" at bounding box center [165, 237] width 72 height 18
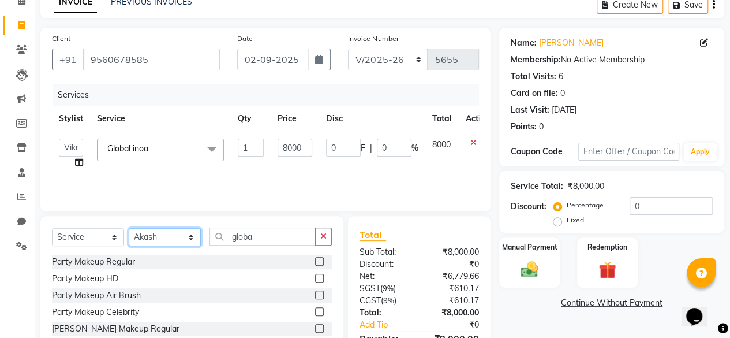
select select "69080"
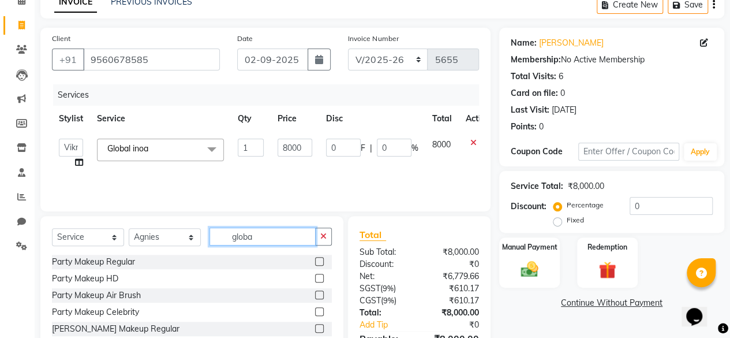
click at [286, 241] on input "globa" at bounding box center [263, 236] width 106 height 18
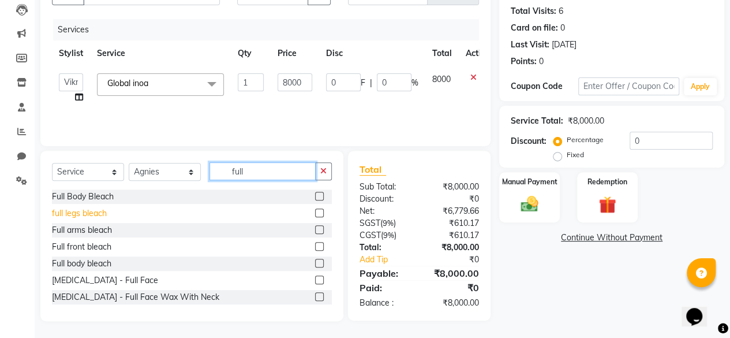
type input "full"
click at [82, 211] on div "full legs bleach" at bounding box center [79, 213] width 55 height 12
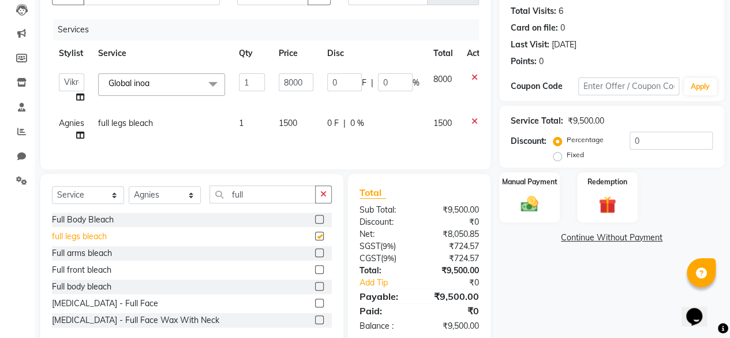
checkbox input "false"
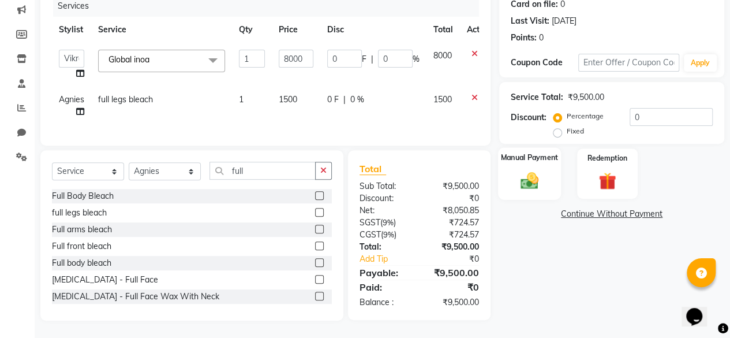
click at [519, 159] on div "Manual Payment" at bounding box center [529, 173] width 63 height 53
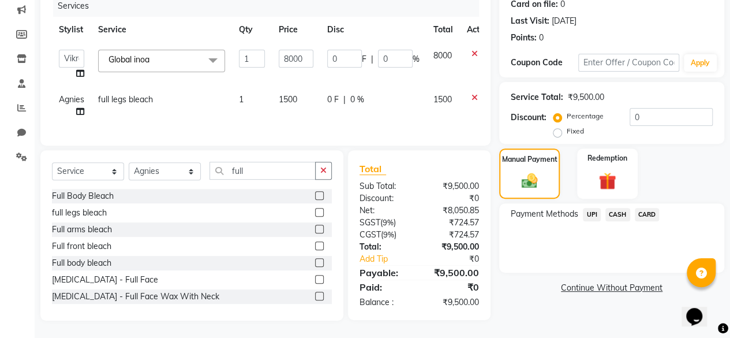
click at [654, 208] on span "CARD" at bounding box center [647, 214] width 25 height 13
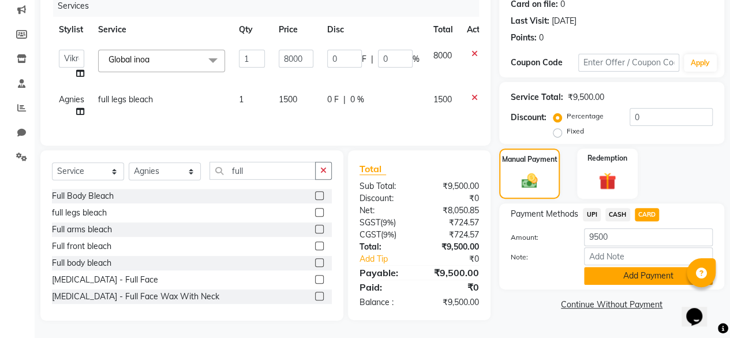
click at [618, 267] on button "Add Payment" at bounding box center [648, 276] width 129 height 18
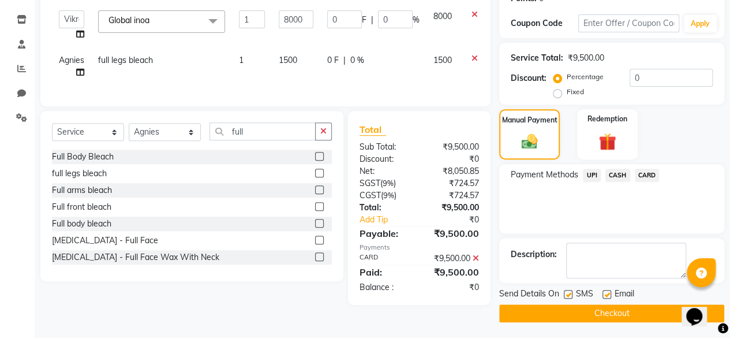
click at [570, 295] on label at bounding box center [568, 294] width 9 height 9
click at [570, 295] on input "checkbox" at bounding box center [568, 295] width 8 height 8
checkbox input "false"
click at [567, 309] on button "Checkout" at bounding box center [611, 313] width 225 height 18
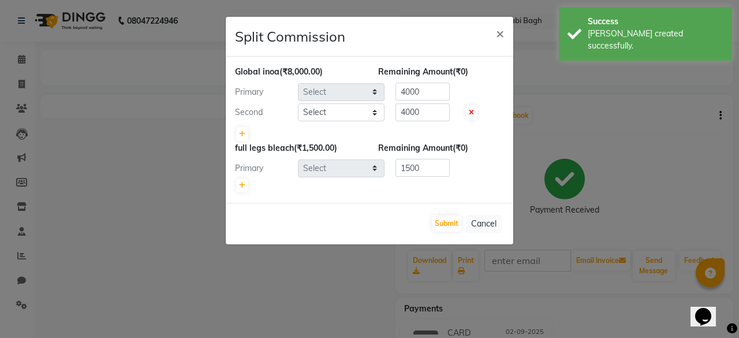
select select "69055"
select select "69048"
select select "69080"
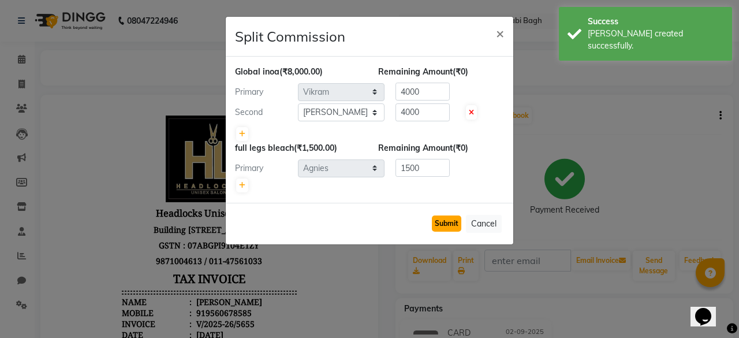
click at [450, 225] on button "Submit" at bounding box center [446, 223] width 29 height 16
